Goal: Task Accomplishment & Management: Use online tool/utility

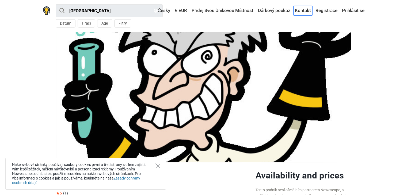
click at [301, 10] on link "Kontakt" at bounding box center [302, 11] width 19 height 10
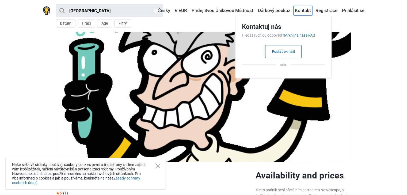
click at [302, 8] on link "Kontakt" at bounding box center [302, 11] width 19 height 10
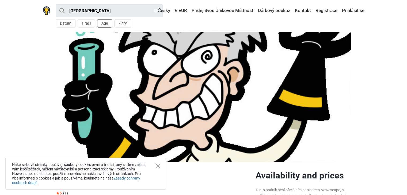
click at [103, 23] on button "Age" at bounding box center [104, 23] width 15 height 8
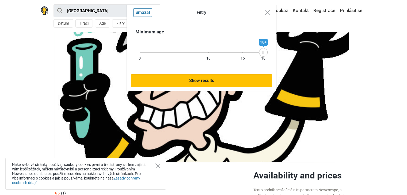
click at [199, 82] on button "Show results" at bounding box center [201, 80] width 141 height 13
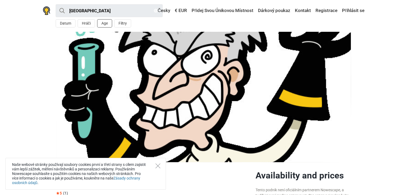
click at [102, 24] on button "Age" at bounding box center [104, 23] width 15 height 8
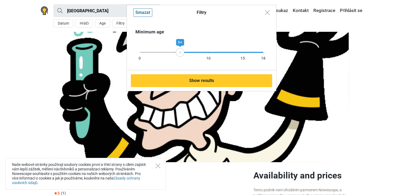
drag, startPoint x: 261, startPoint y: 55, endPoint x: 180, endPoint y: 53, distance: 80.8
click at [180, 53] on div "6+" at bounding box center [180, 52] width 9 height 9
drag, startPoint x: 208, startPoint y: 54, endPoint x: 235, endPoint y: 56, distance: 27.1
click at [235, 56] on div "Minimum age 0 10 15 18 6+" at bounding box center [201, 45] width 149 height 50
drag, startPoint x: 180, startPoint y: 51, endPoint x: 233, endPoint y: 54, distance: 52.2
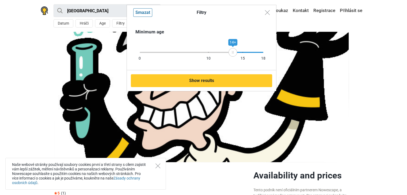
click at [233, 54] on div "14+" at bounding box center [232, 52] width 9 height 9
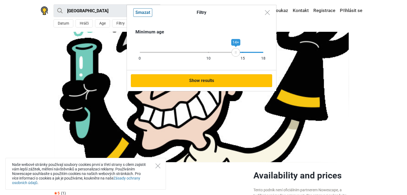
click at [213, 81] on button "Show results" at bounding box center [201, 80] width 141 height 13
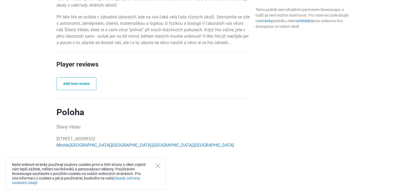
scroll to position [401, 0]
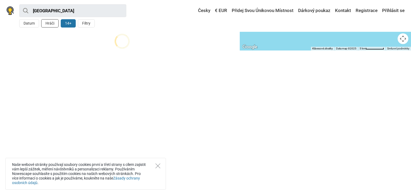
click at [55, 23] on button "Hráči" at bounding box center [49, 23] width 17 height 8
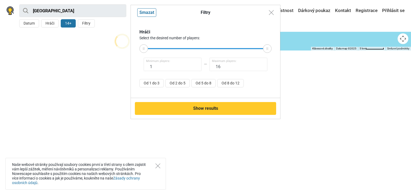
drag, startPoint x: 262, startPoint y: 49, endPoint x: 169, endPoint y: 51, distance: 93.1
click at [169, 51] on div at bounding box center [206, 48] width 124 height 5
type input "4"
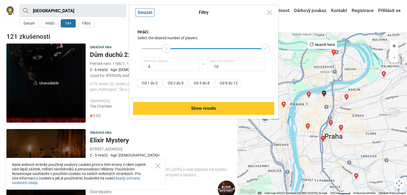
click at [152, 131] on div "Filtry [GEOGRAPHIC_DATA] Hráči Select the desired number of players: 4 Minimum …" at bounding box center [203, 97] width 407 height 195
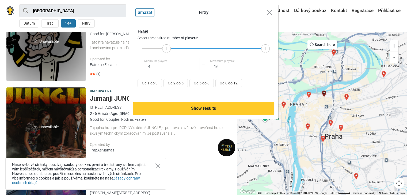
scroll to position [214, 0]
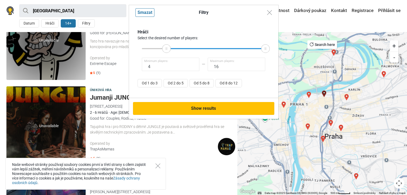
click at [205, 107] on button "Show results" at bounding box center [203, 108] width 141 height 13
